Goal: Information Seeking & Learning: Learn about a topic

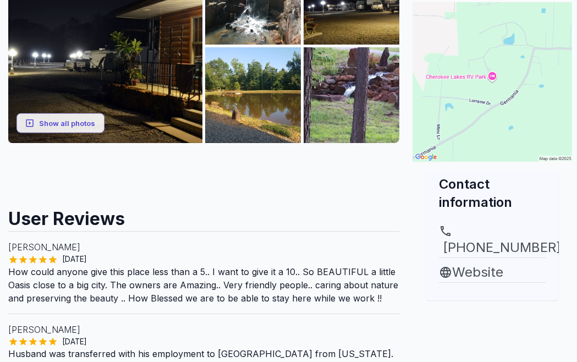
scroll to position [242, 1]
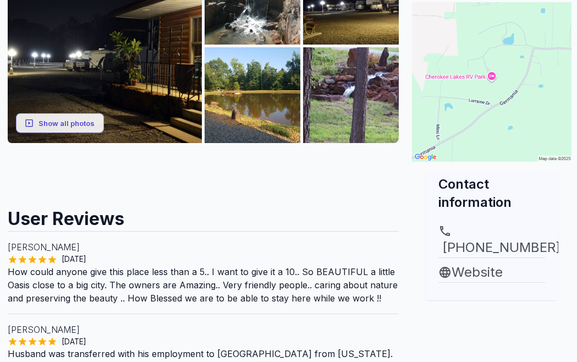
click at [487, 274] on link "Website" at bounding box center [492, 273] width 107 height 20
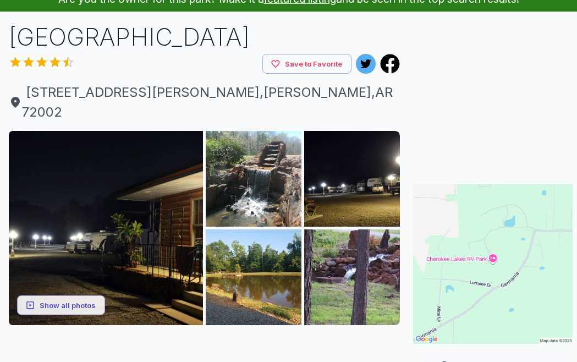
scroll to position [59, 0]
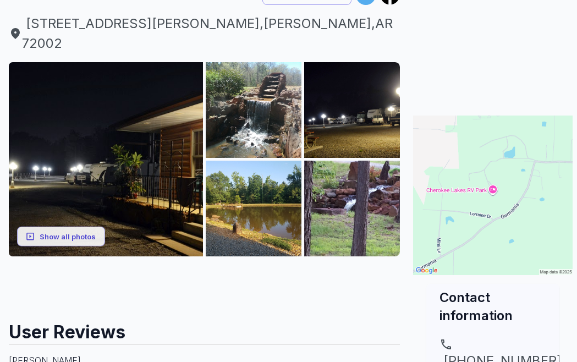
click at [89, 226] on button "Show all photos" at bounding box center [61, 236] width 88 height 20
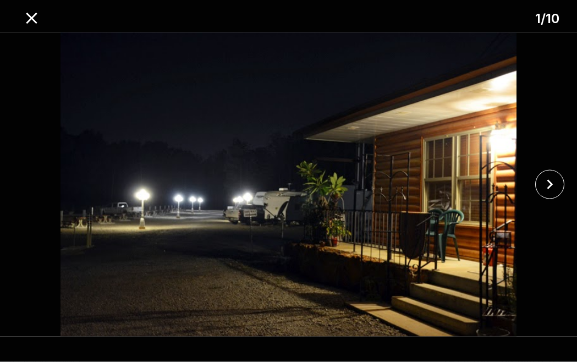
scroll to position [129, 0]
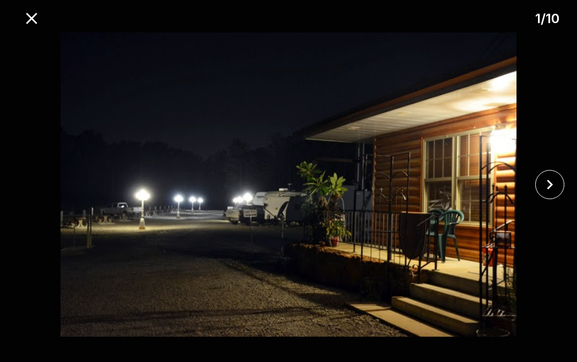
click at [552, 190] on icon "close" at bounding box center [550, 185] width 6 height 10
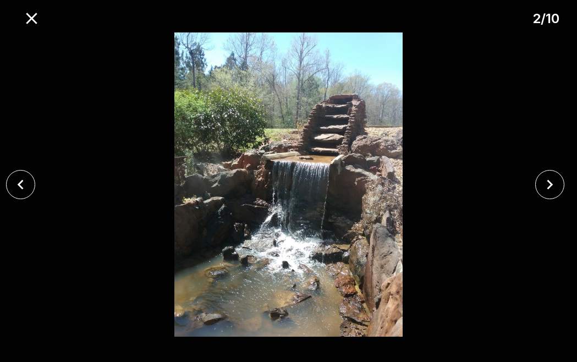
click at [547, 194] on icon "close" at bounding box center [550, 184] width 19 height 19
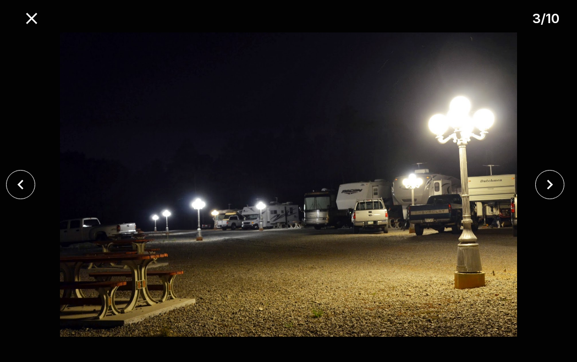
click at [554, 194] on icon "close" at bounding box center [550, 184] width 19 height 19
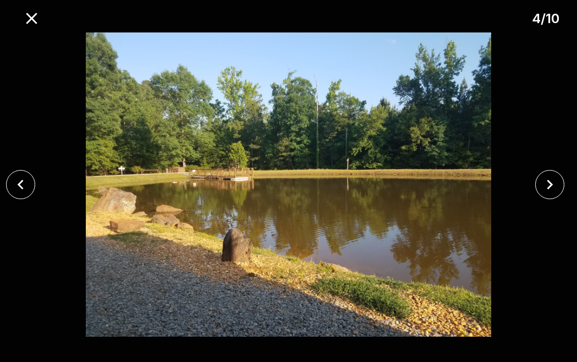
click at [560, 199] on button "close" at bounding box center [550, 184] width 29 height 29
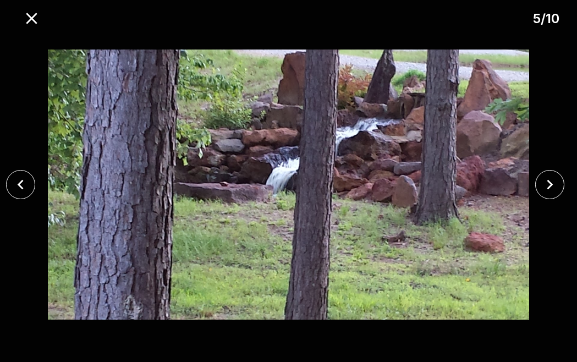
click at [553, 194] on icon "close" at bounding box center [550, 184] width 19 height 19
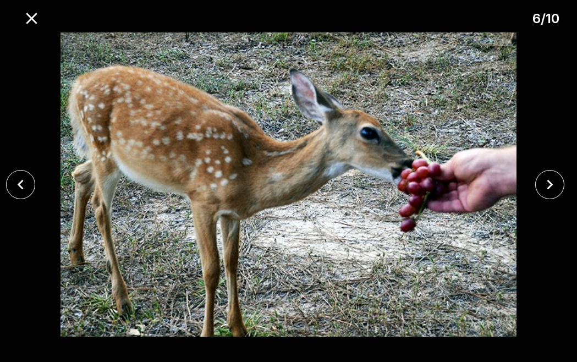
click at [547, 194] on icon "close" at bounding box center [550, 184] width 19 height 19
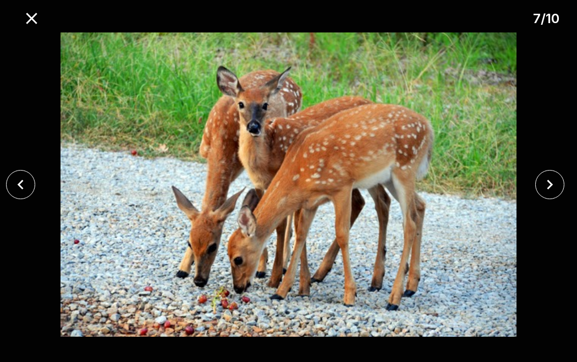
click at [551, 190] on icon "close" at bounding box center [550, 185] width 6 height 10
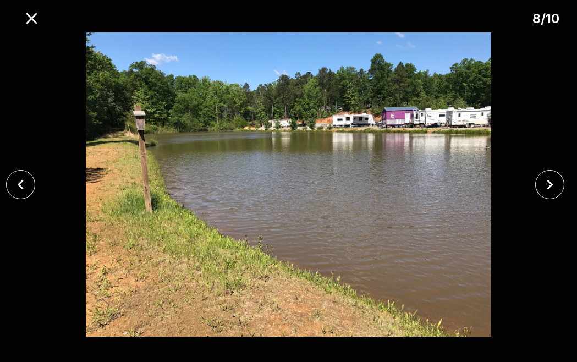
click at [554, 194] on icon "close" at bounding box center [550, 184] width 19 height 19
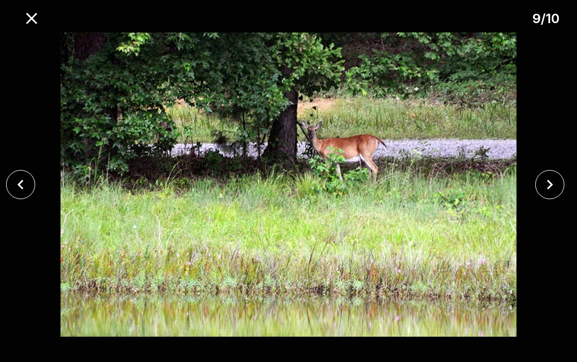
click at [550, 190] on icon "close" at bounding box center [550, 185] width 6 height 10
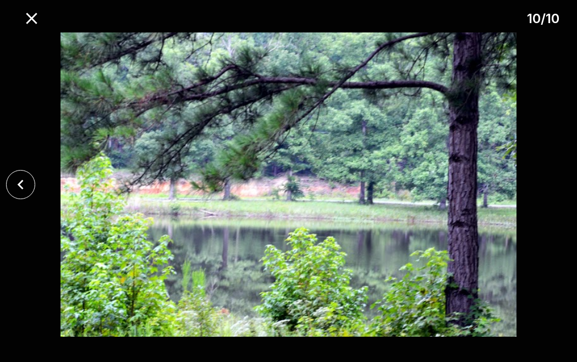
scroll to position [129, 13]
click at [28, 194] on icon "close" at bounding box center [20, 184] width 19 height 19
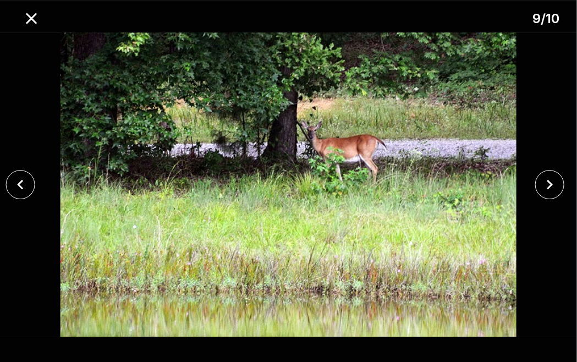
scroll to position [129, 14]
click at [29, 24] on icon "close" at bounding box center [31, 18] width 19 height 19
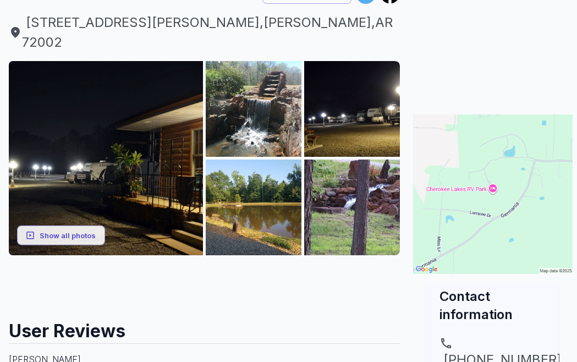
scroll to position [129, 0]
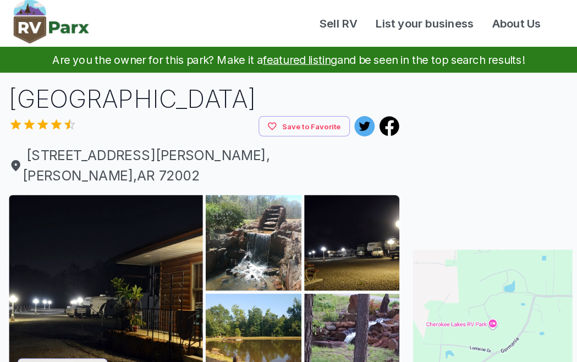
scroll to position [2, 0]
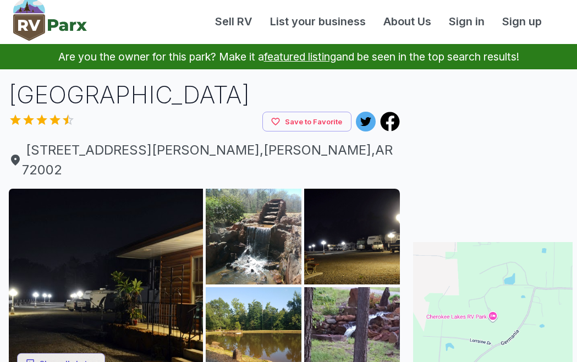
click at [394, 120] on icon at bounding box center [390, 121] width 19 height 19
